Goal: Task Accomplishment & Management: Use online tool/utility

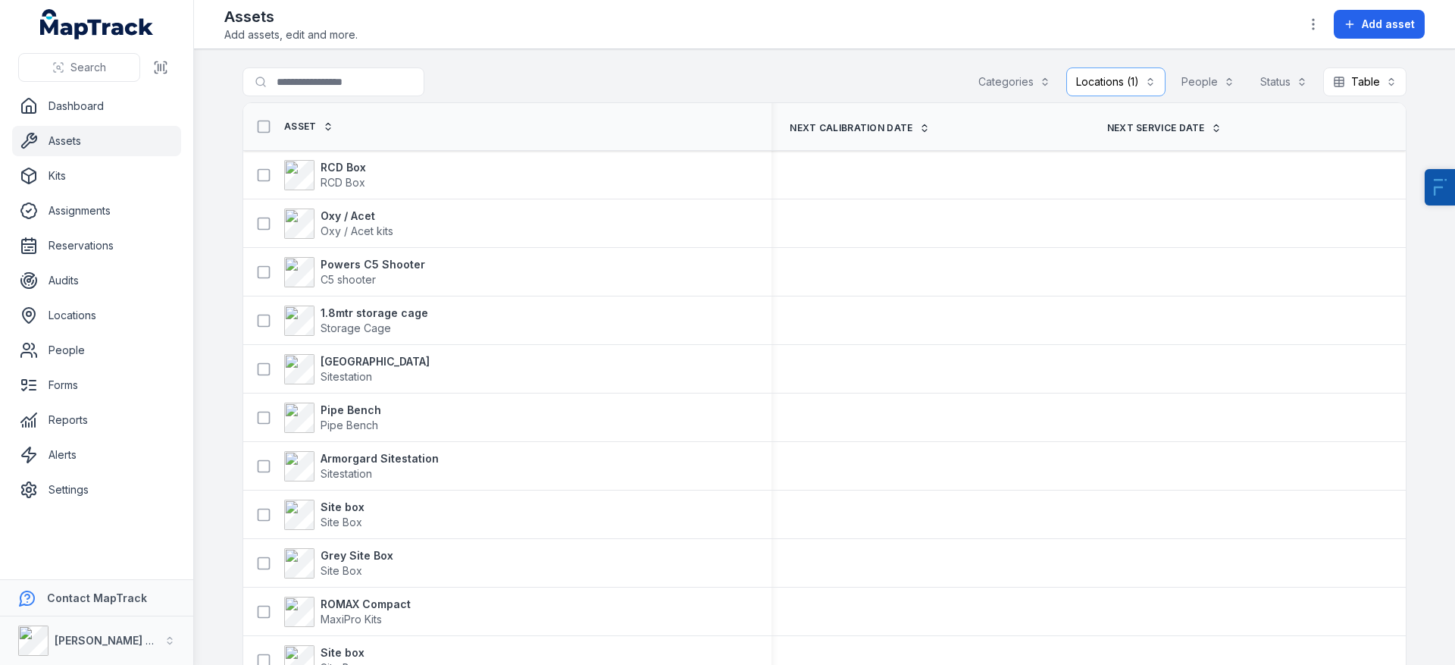
click at [1211, 131] on icon at bounding box center [1216, 128] width 11 height 11
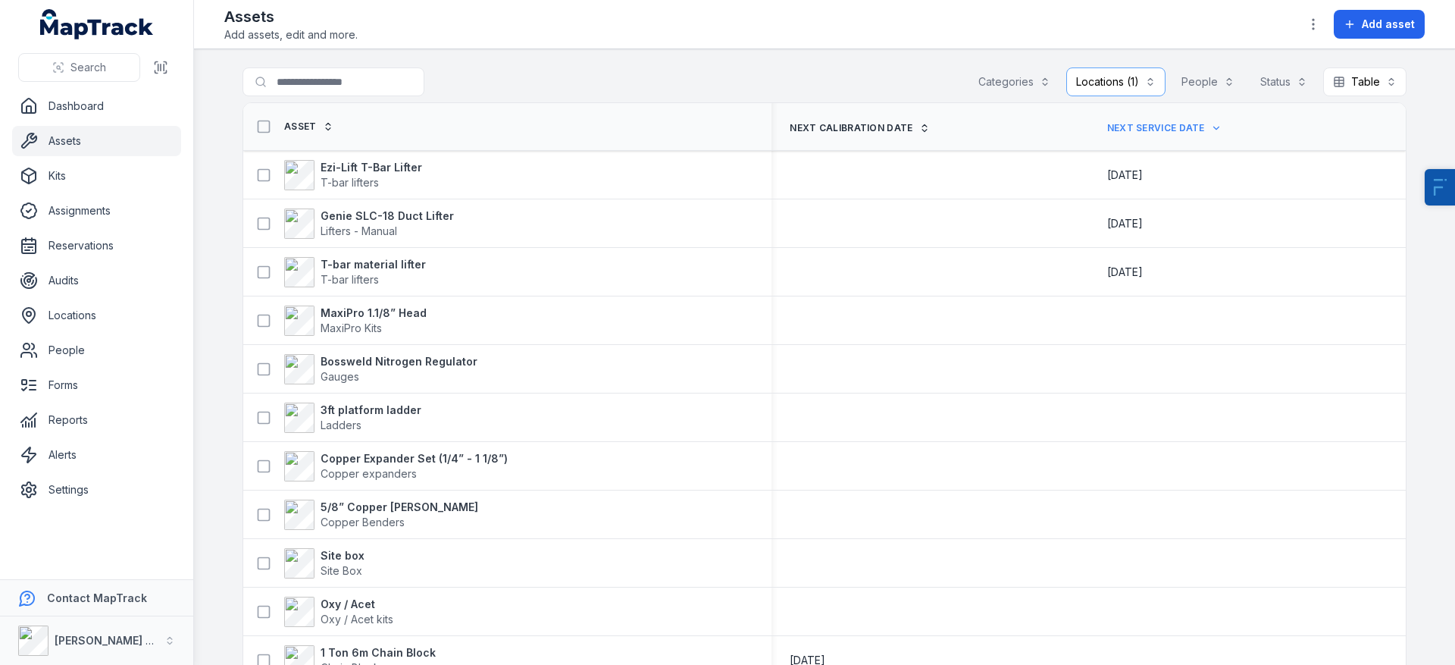
click at [1148, 70] on button "Locations (1)" at bounding box center [1115, 81] width 99 height 29
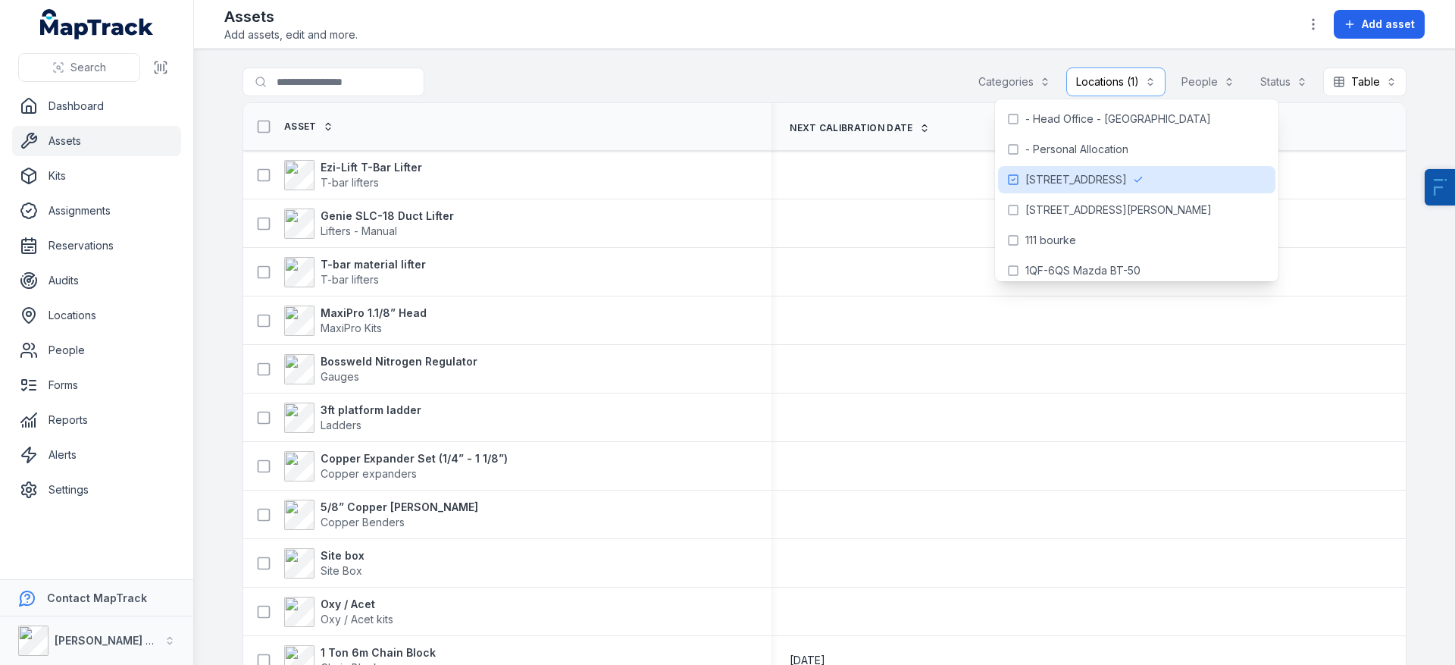
click at [874, 80] on div "**********" at bounding box center [825, 84] width 1164 height 35
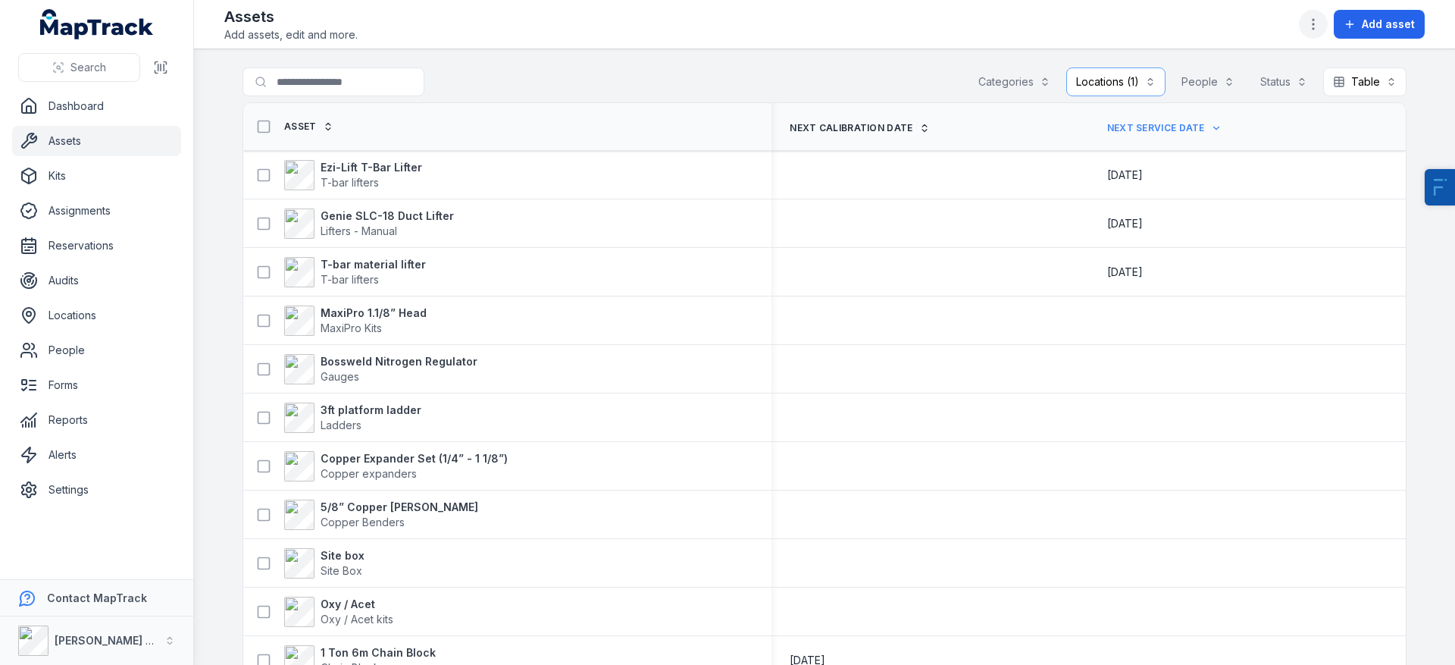
click at [1316, 30] on icon "button" at bounding box center [1313, 24] width 15 height 15
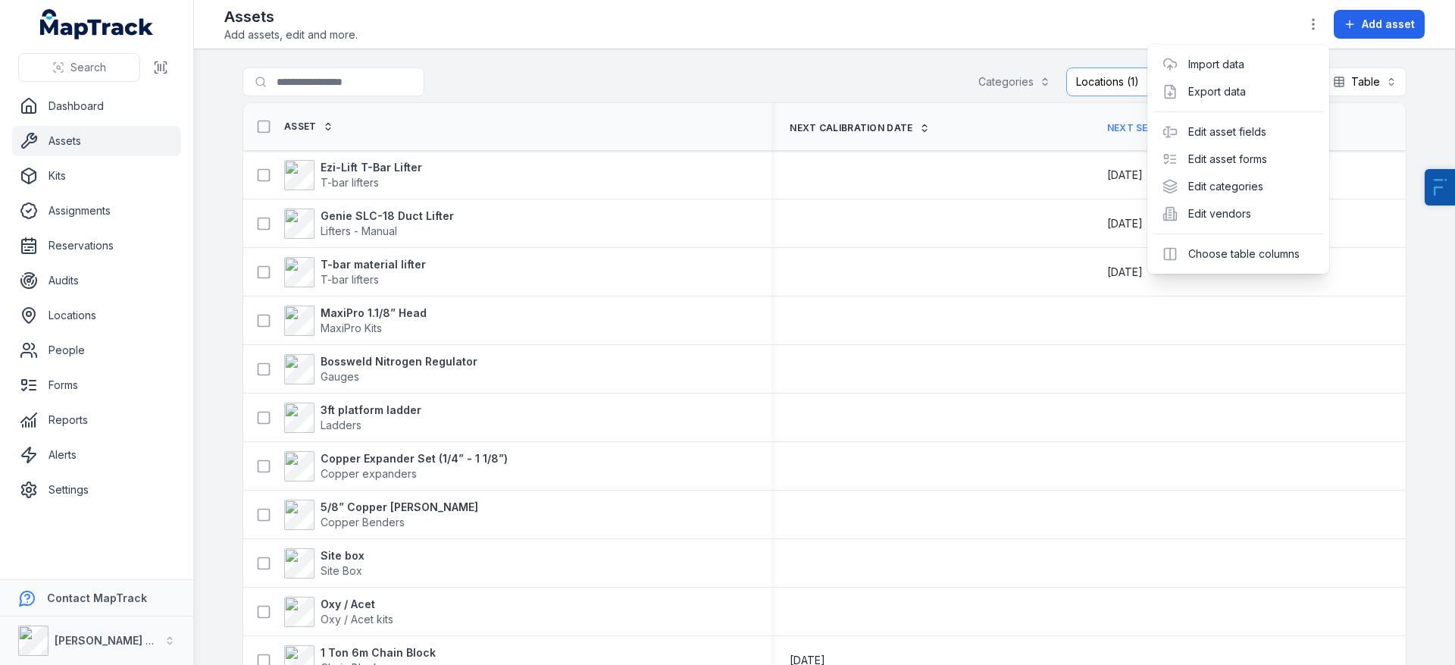
click at [653, 18] on div "Assets Add assets, edit and more. Add asset" at bounding box center [824, 24] width 1200 height 36
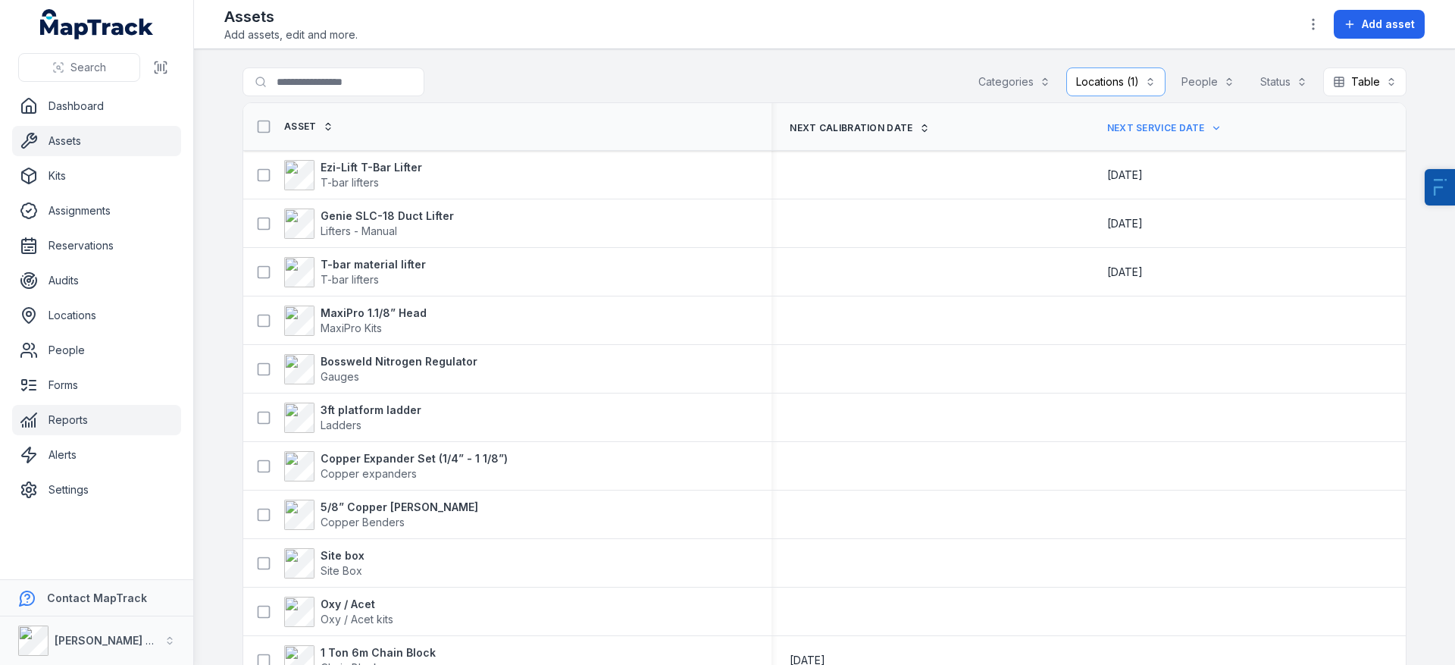
click at [71, 421] on link "Reports" at bounding box center [96, 420] width 169 height 30
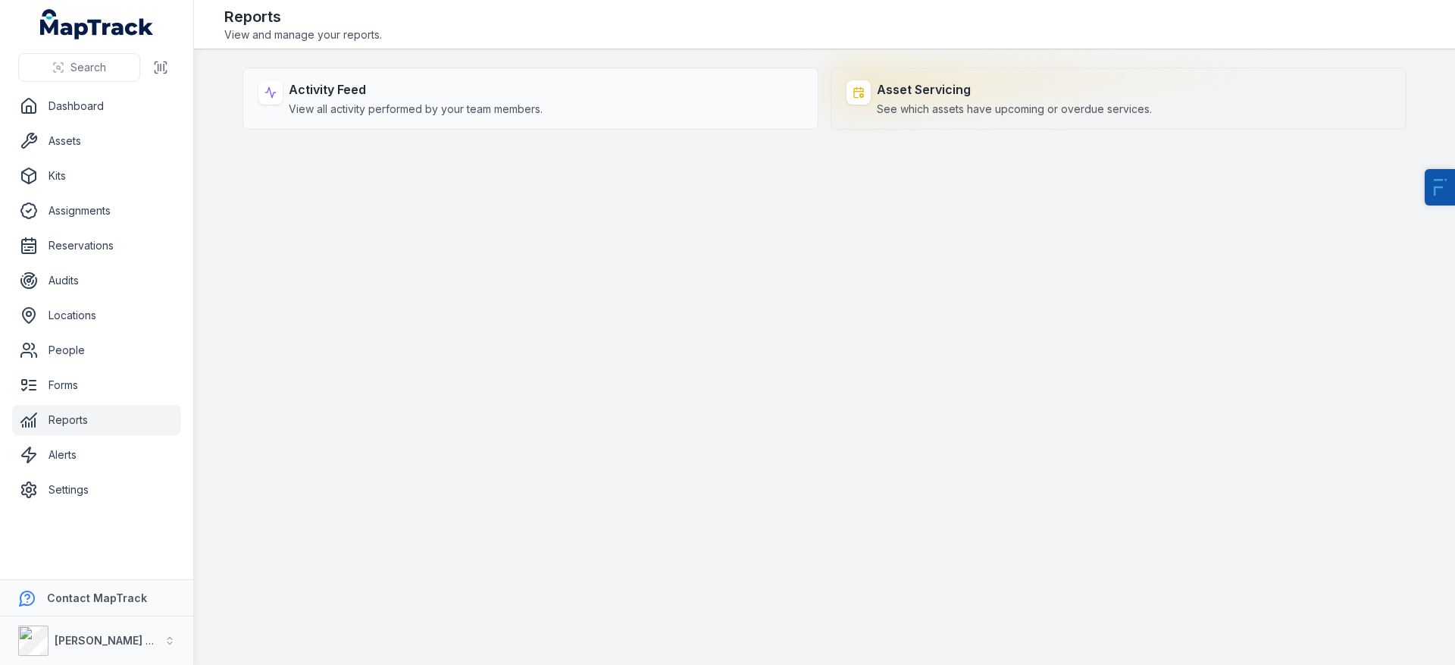
click at [944, 86] on strong "Asset Servicing" at bounding box center [1014, 89] width 275 height 18
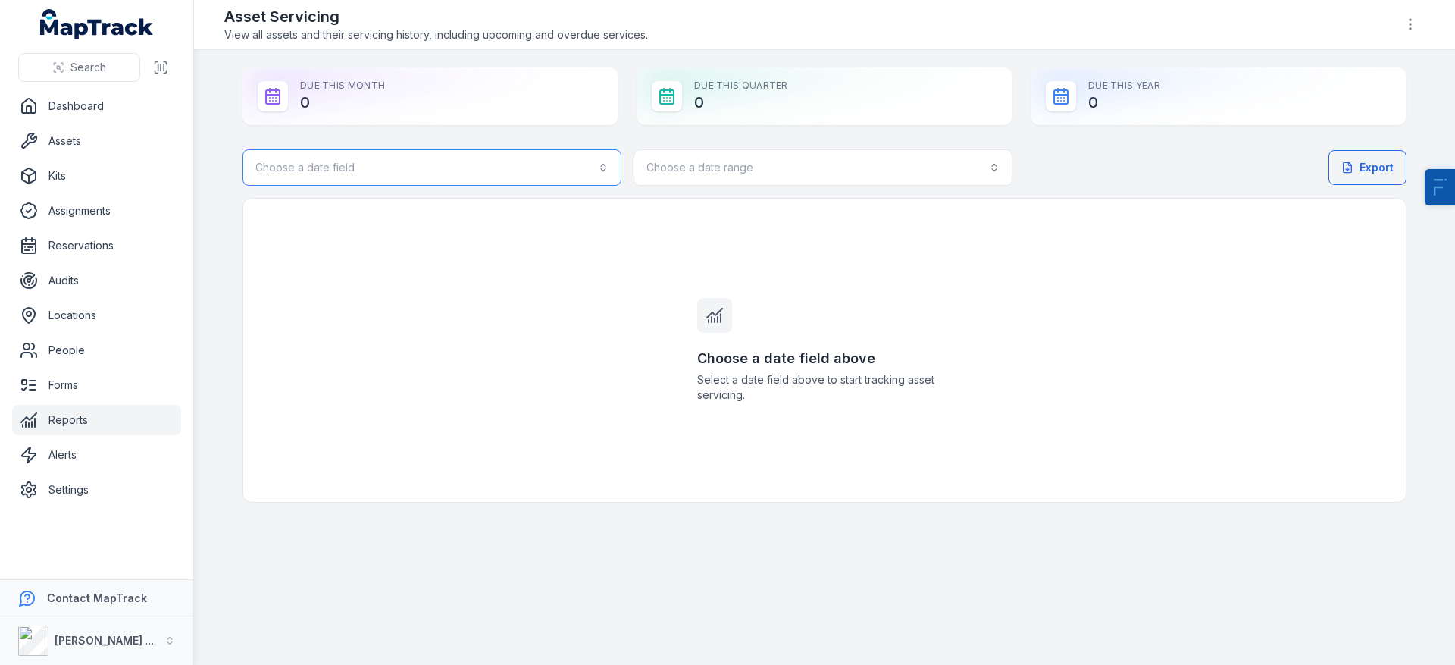
click at [449, 171] on button "Choose a date field" at bounding box center [432, 167] width 379 height 36
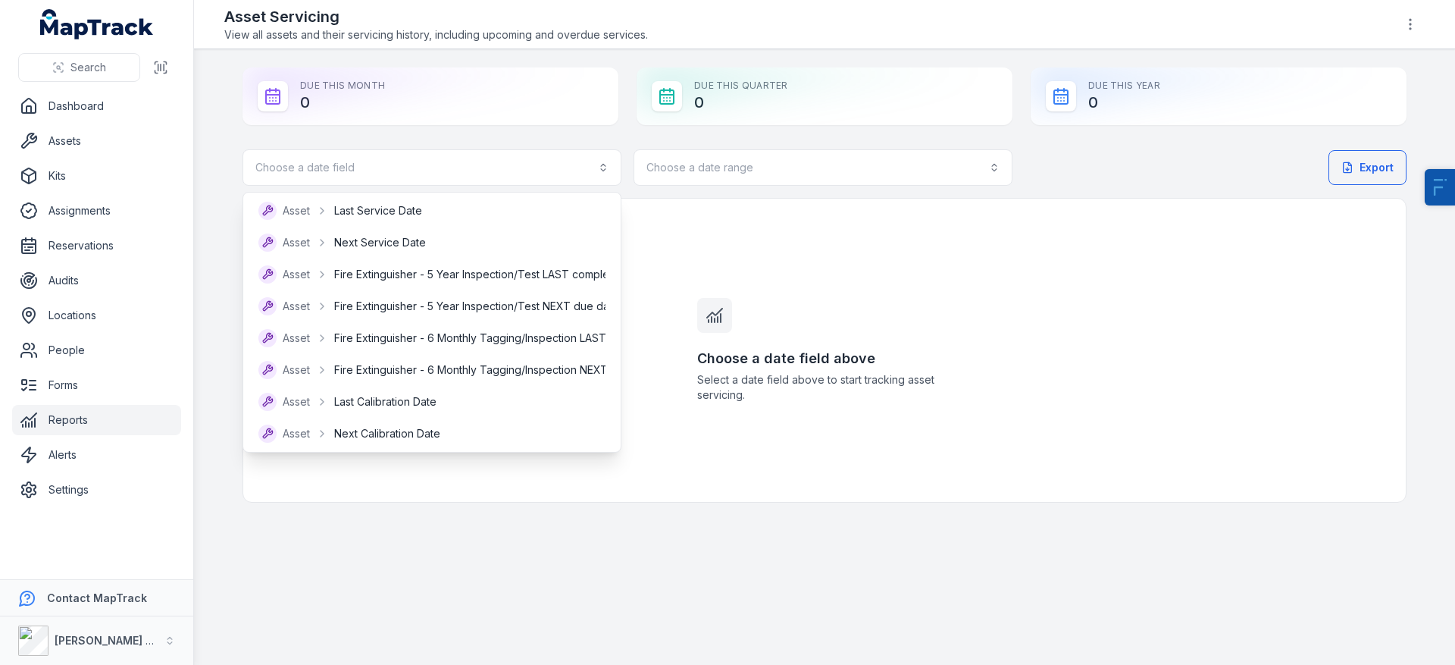
click at [909, 261] on div "Choose a date field Choose a date range Export Choose a date field above Select…" at bounding box center [825, 325] width 1164 height 353
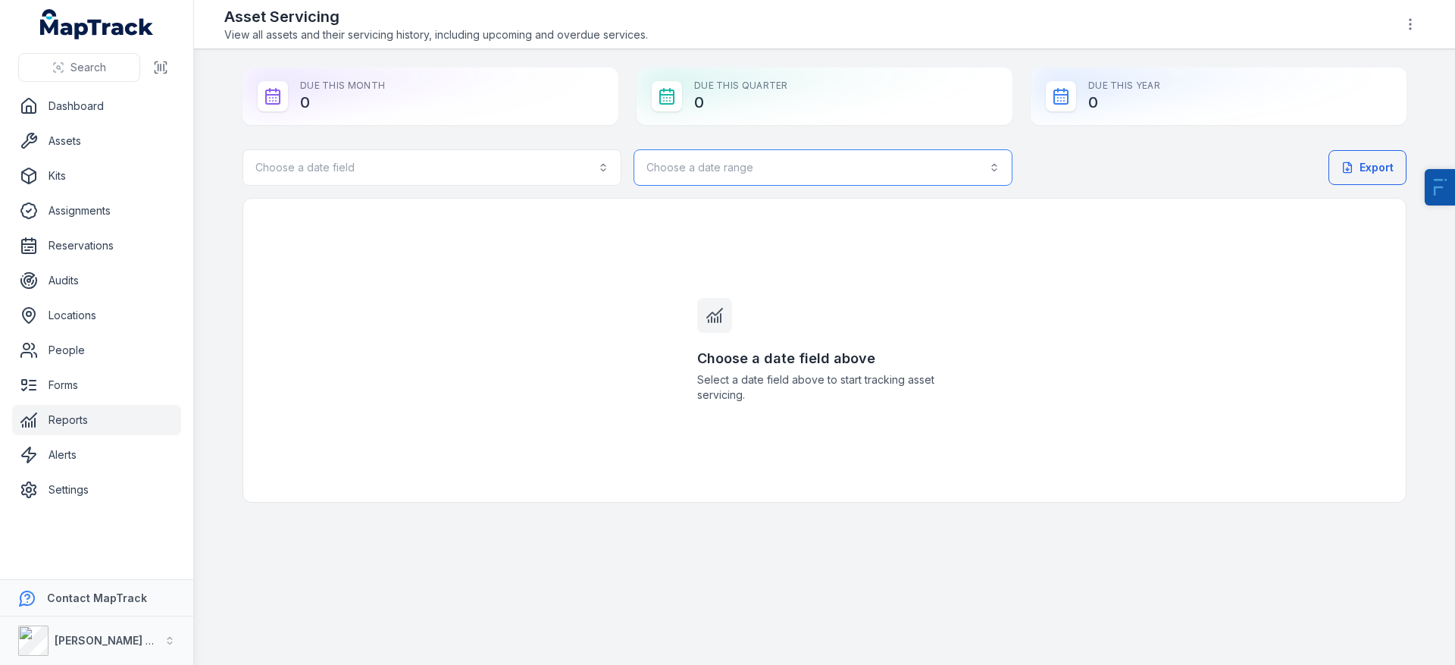
click at [833, 180] on button "Choose a date range" at bounding box center [823, 167] width 379 height 36
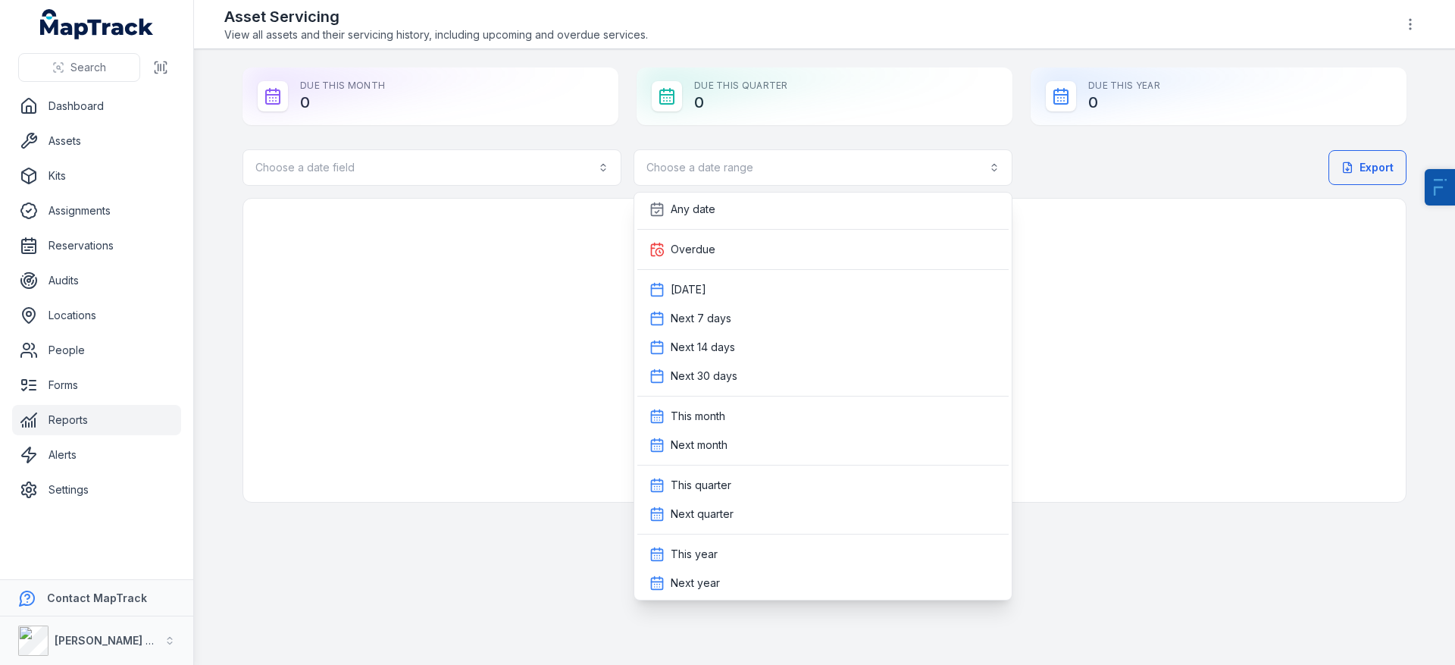
click at [456, 362] on div "Choose a date field Choose a date range Export Choose a date field above Select…" at bounding box center [825, 325] width 1164 height 353
